Goal: Information Seeking & Learning: Learn about a topic

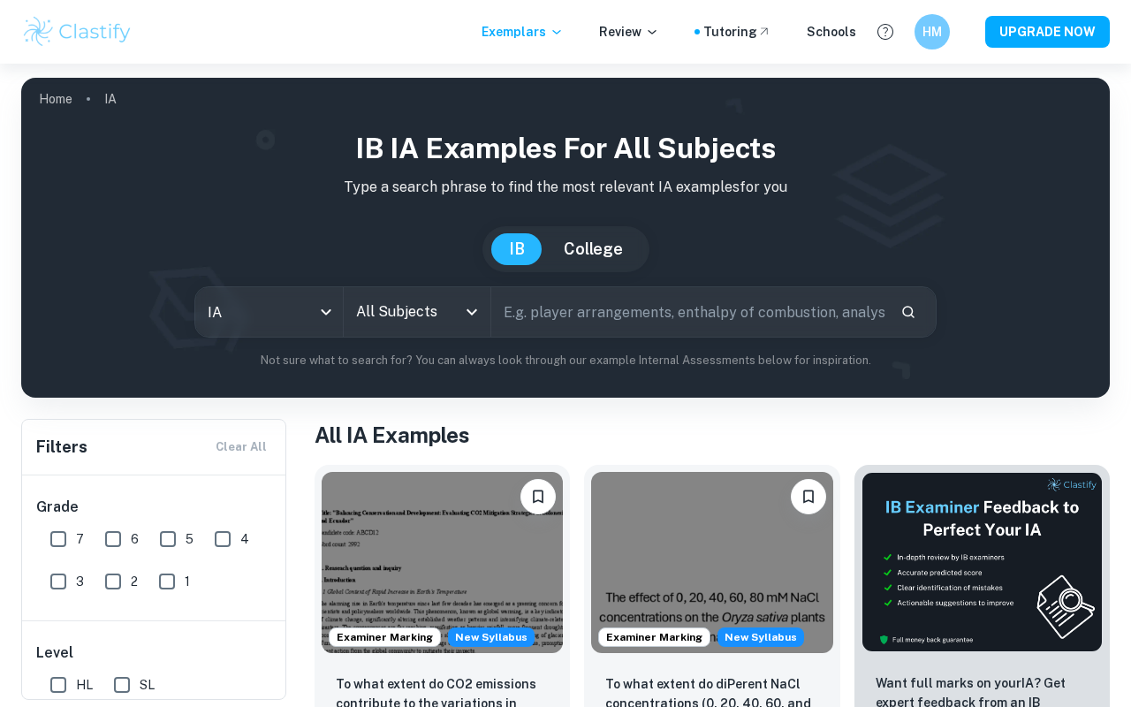
click at [483, 321] on div "All Subjects" at bounding box center [418, 311] width 148 height 49
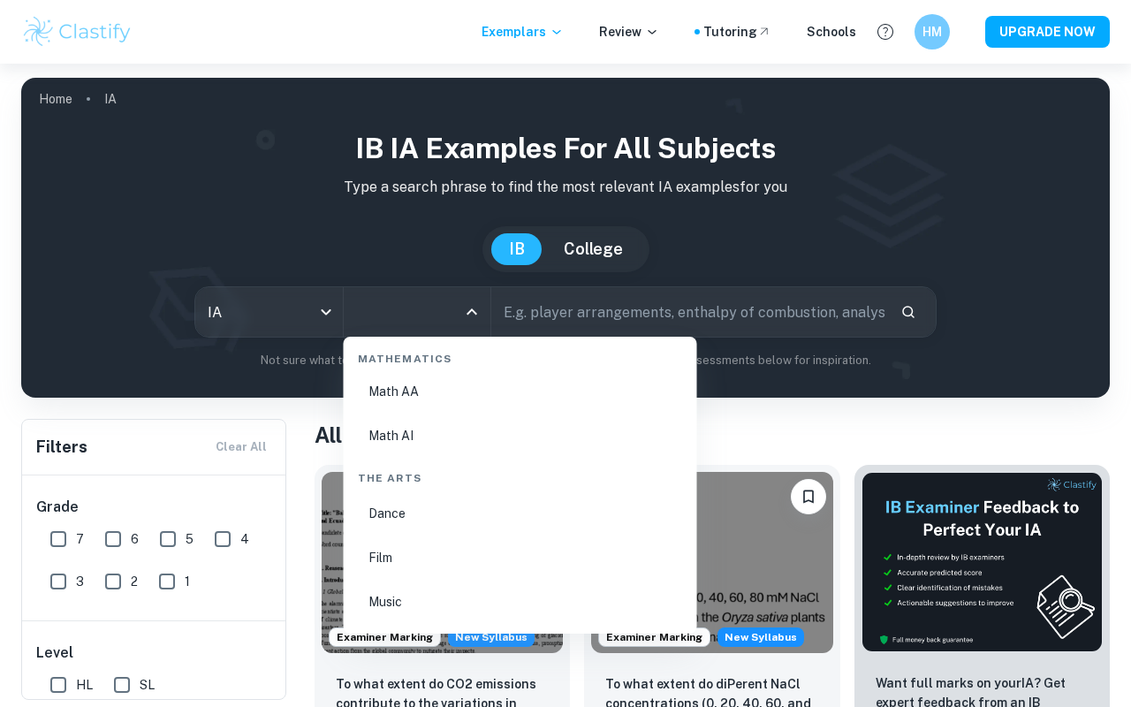
scroll to position [3046, 0]
click at [420, 455] on li "Math AA" at bounding box center [520, 448] width 339 height 41
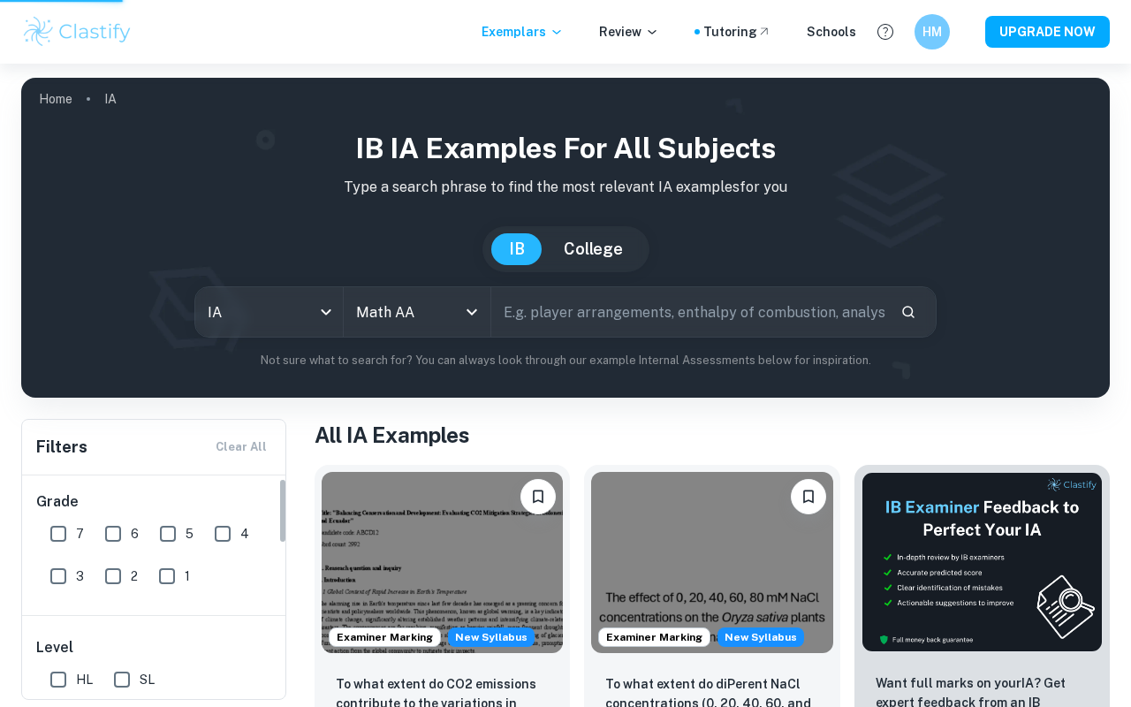
scroll to position [0, 0]
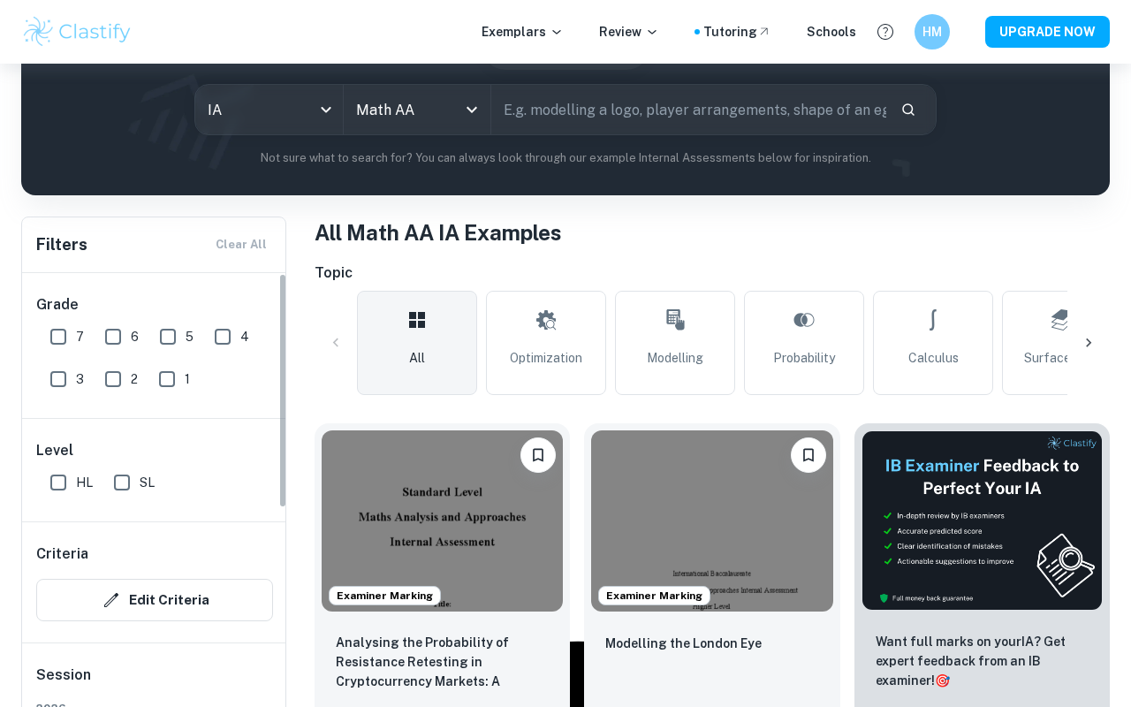
scroll to position [231, 0]
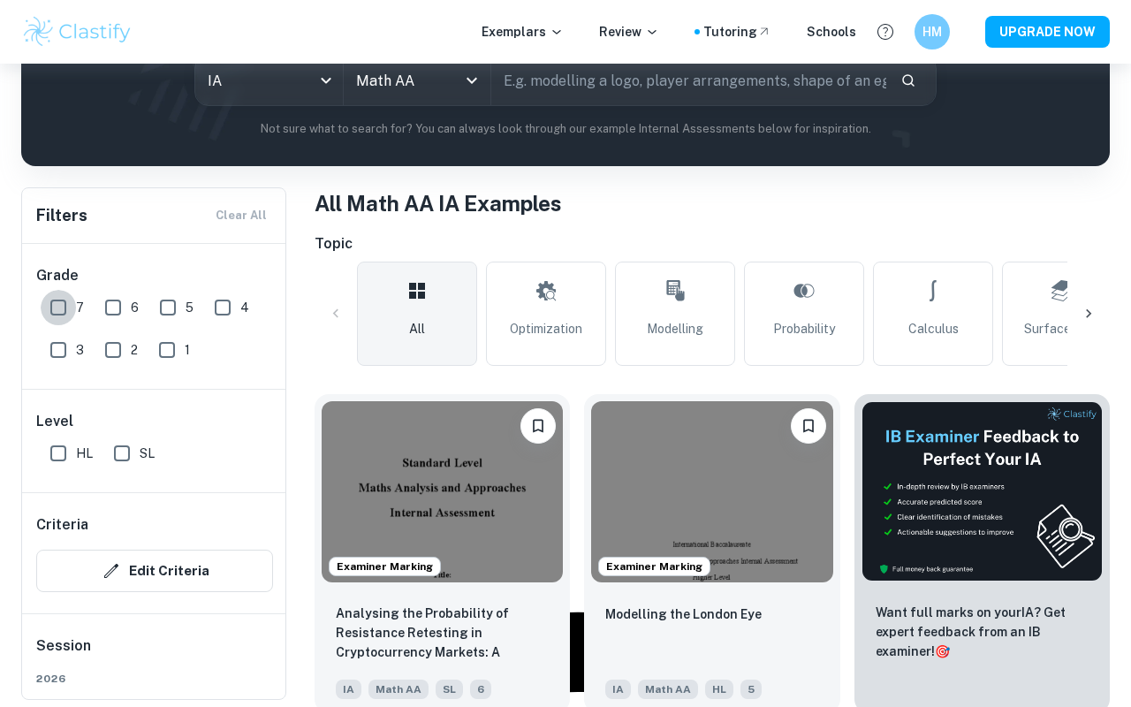
click at [60, 302] on input "7" at bounding box center [58, 307] width 35 height 35
checkbox input "true"
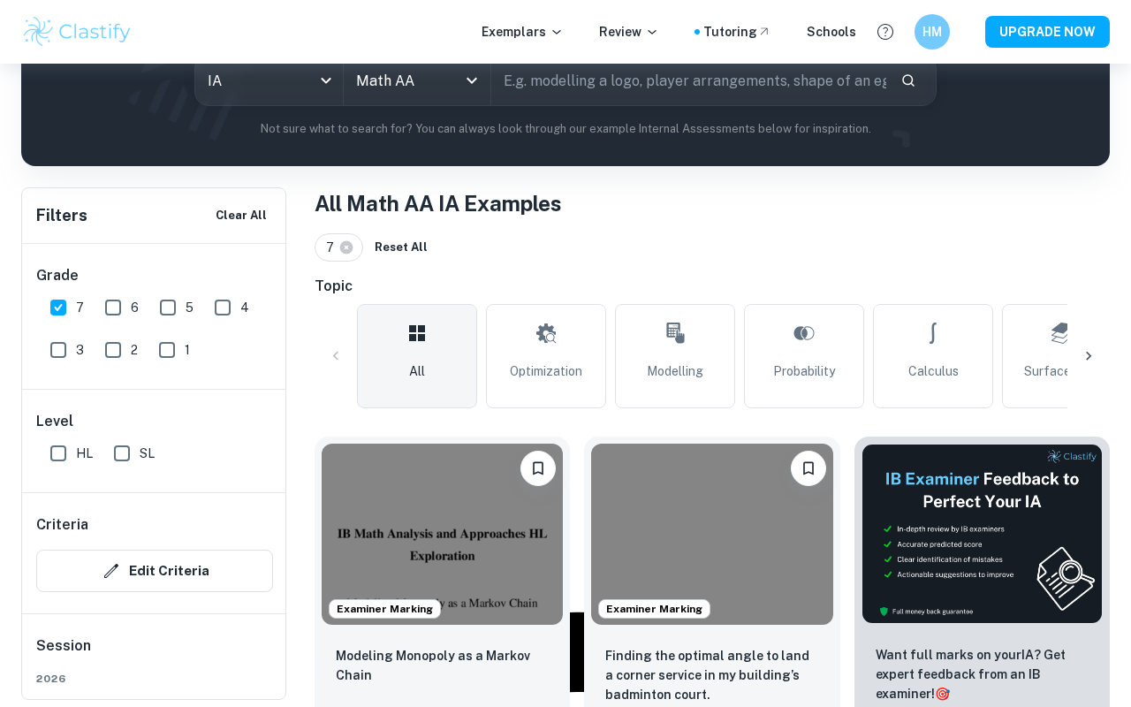
click at [54, 451] on input "HL" at bounding box center [58, 453] width 35 height 35
checkbox input "true"
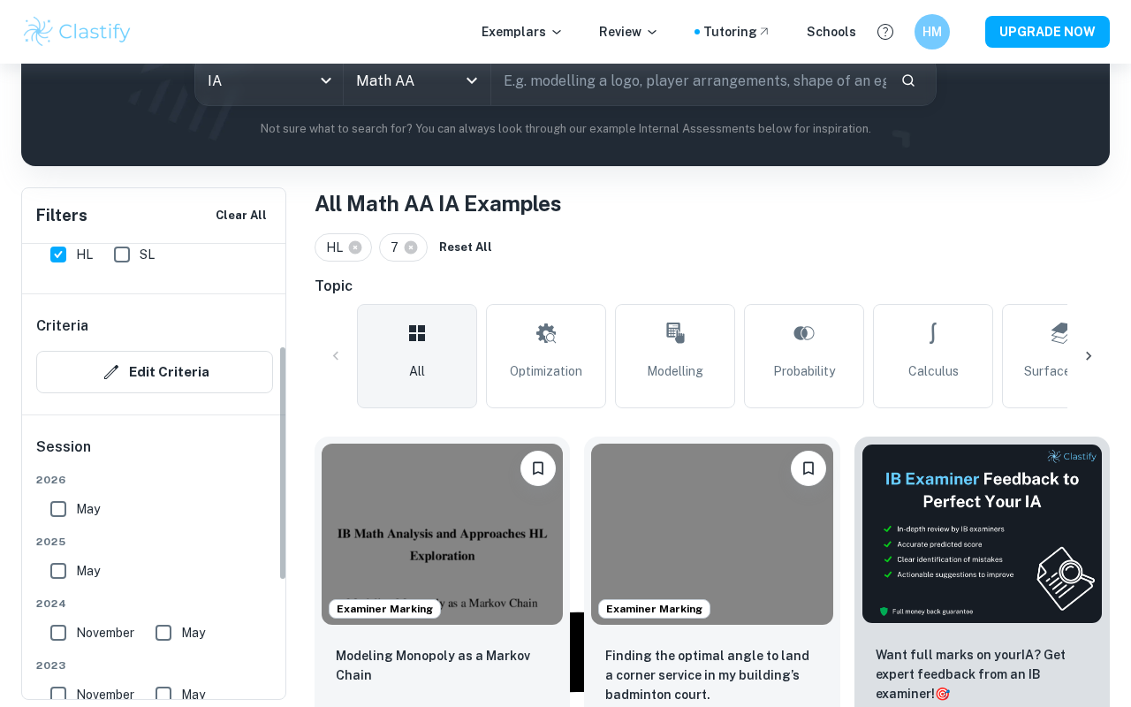
scroll to position [202, 0]
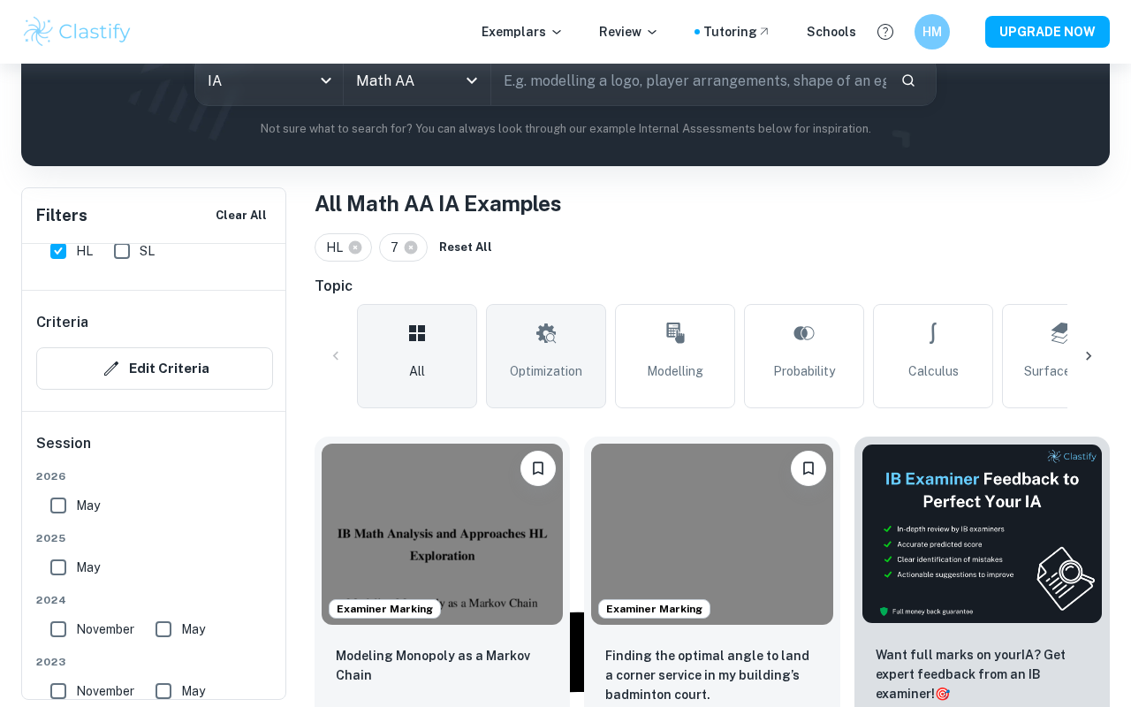
click at [554, 368] on span "Optimization" at bounding box center [546, 370] width 72 height 19
type input "Optimization"
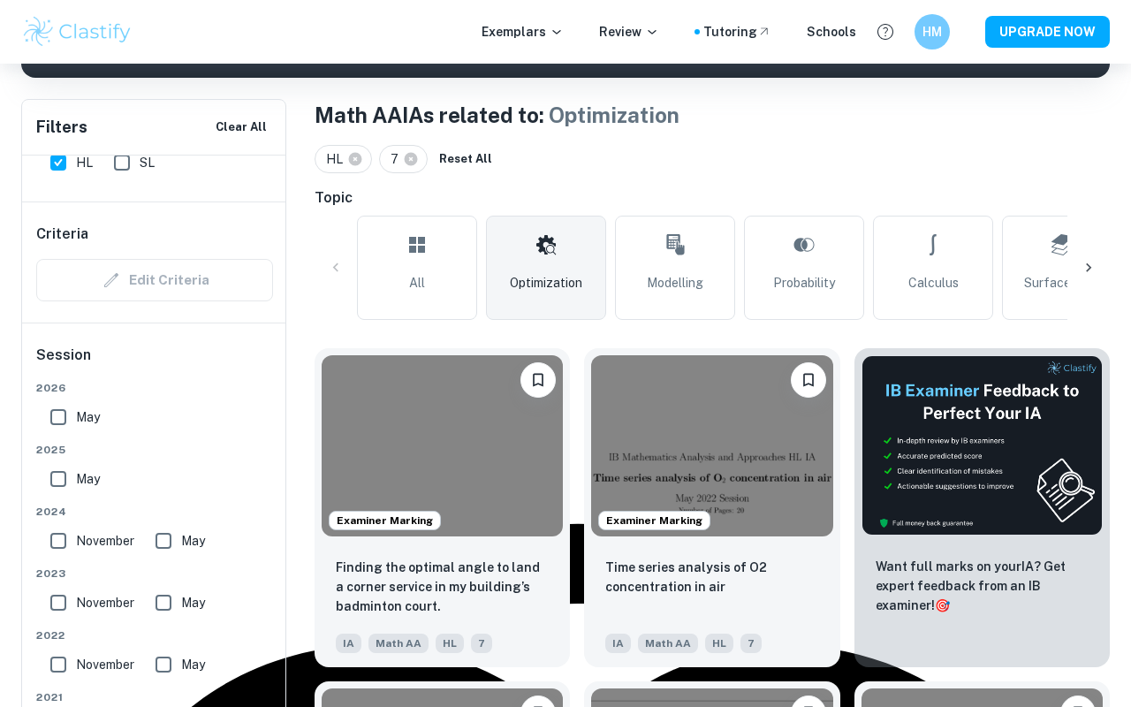
scroll to position [360, 0]
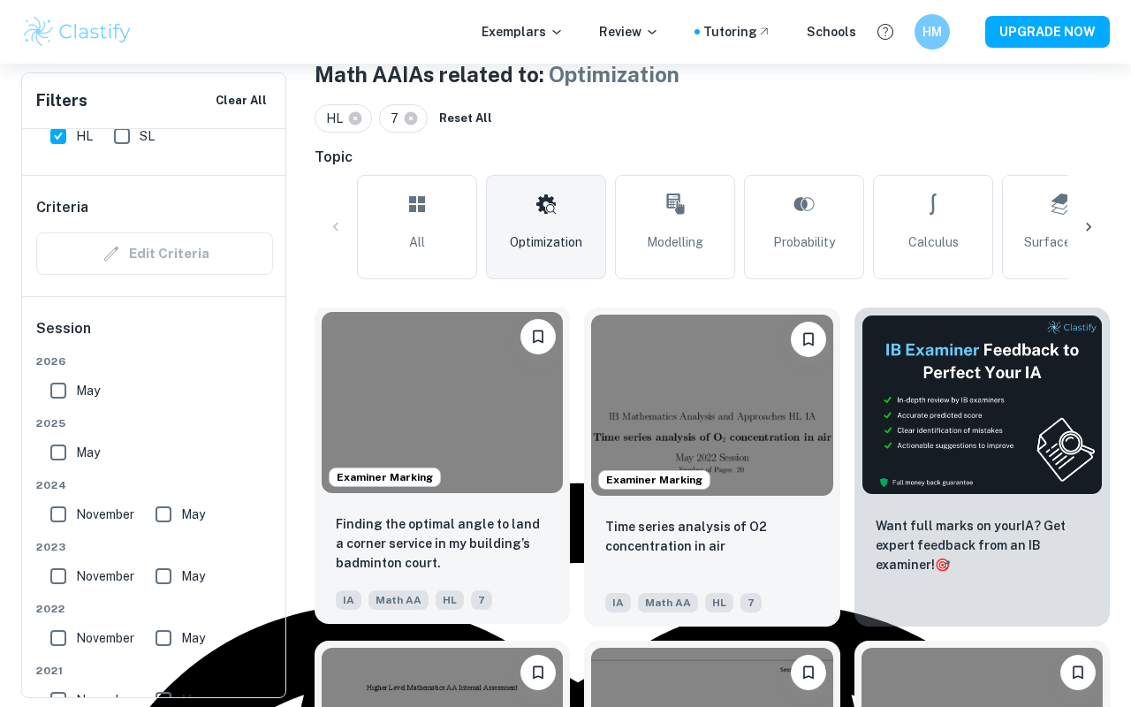
click at [472, 416] on img at bounding box center [442, 402] width 241 height 181
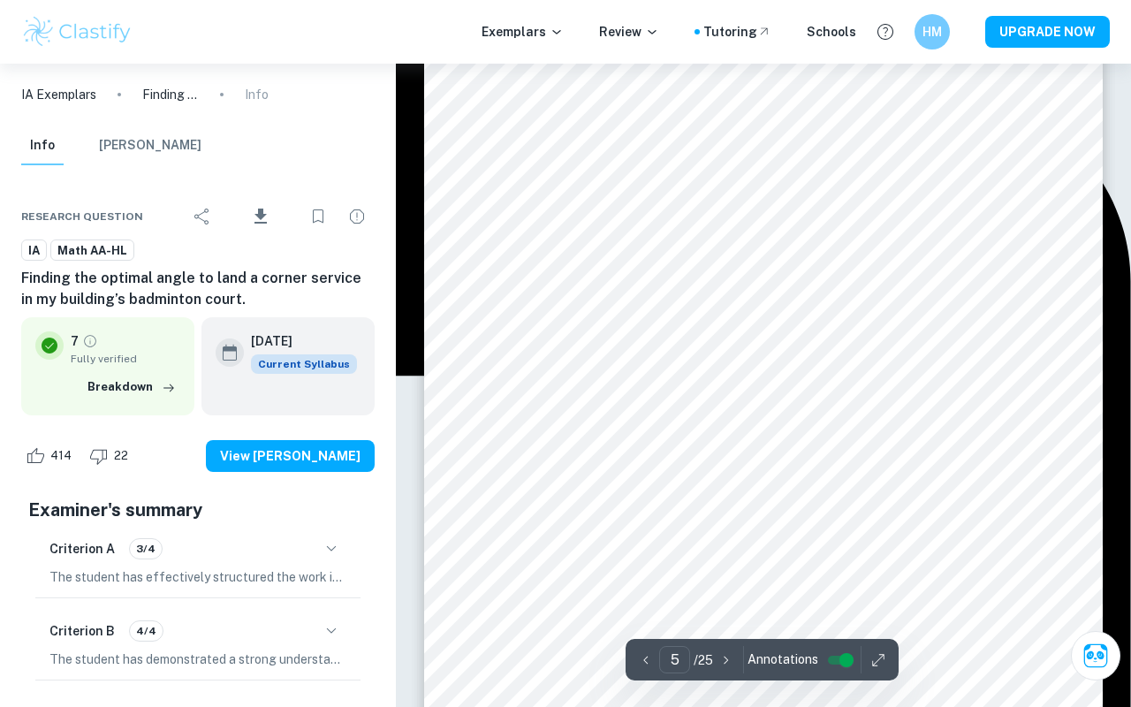
scroll to position [4010, 0]
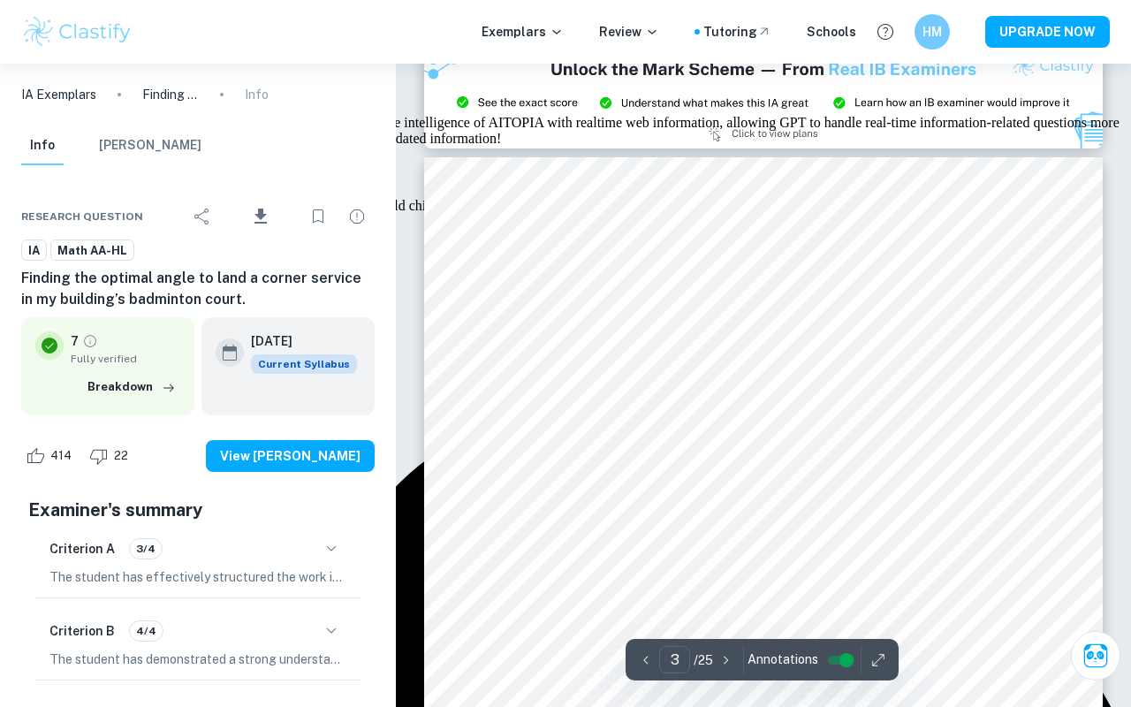
type input "2"
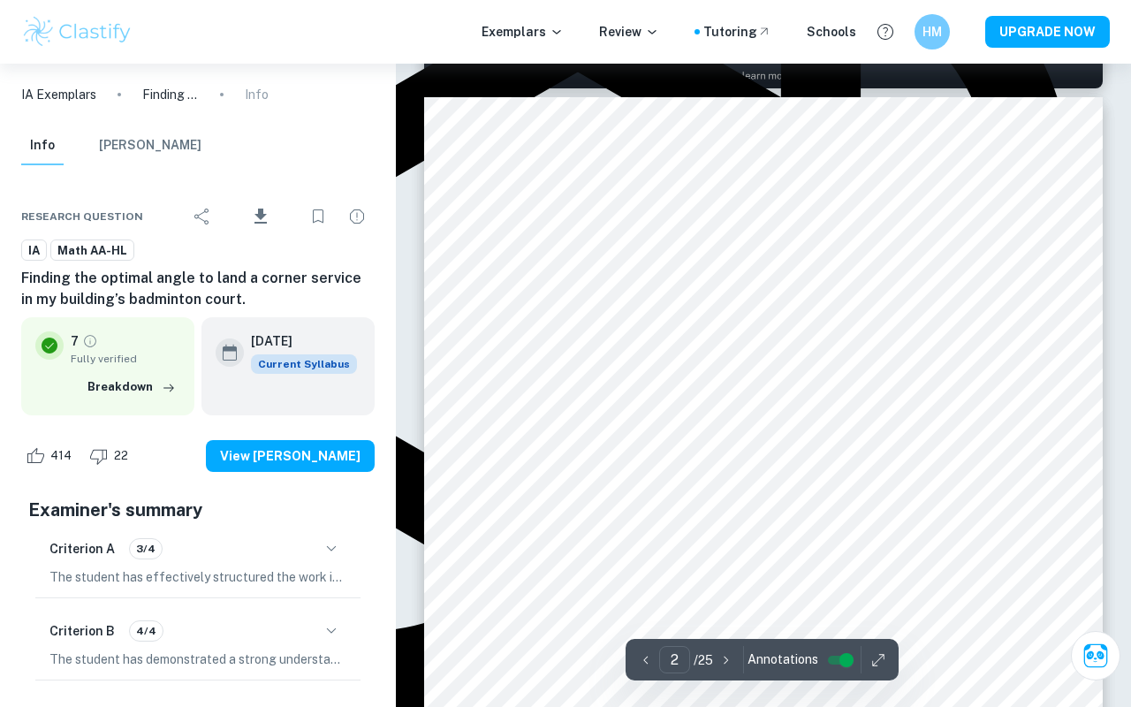
scroll to position [1062, 0]
